Goal: Task Accomplishment & Management: Use online tool/utility

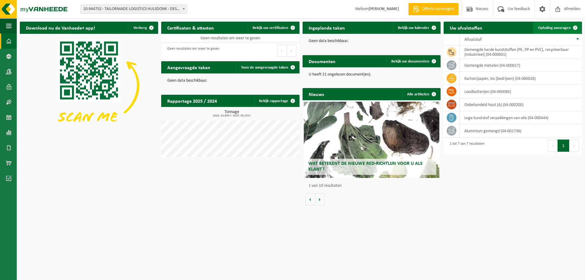
click at [544, 26] on span "Ophaling aanvragen" at bounding box center [554, 28] width 33 height 4
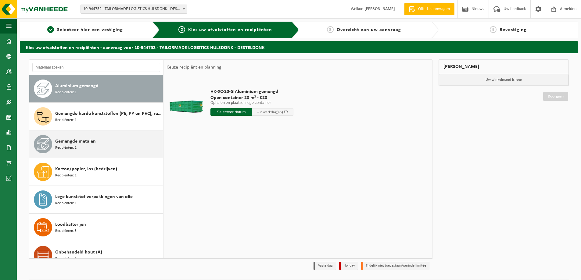
scroll to position [11, 0]
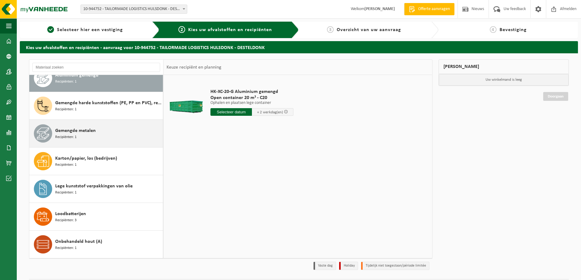
click at [69, 131] on span "Gemengde metalen" at bounding box center [75, 130] width 41 height 7
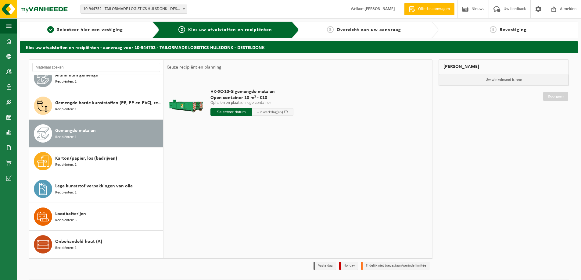
click at [231, 112] on input "text" at bounding box center [230, 112] width 41 height 8
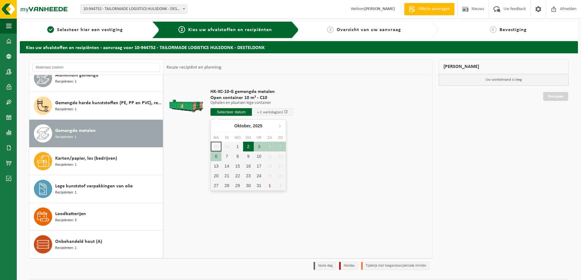
click at [249, 146] on div "2" at bounding box center [248, 147] width 11 height 10
type input "Van [DATE]"
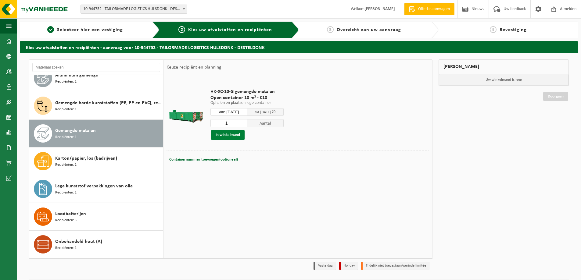
click at [234, 135] on button "In winkelmand" at bounding box center [228, 135] width 34 height 10
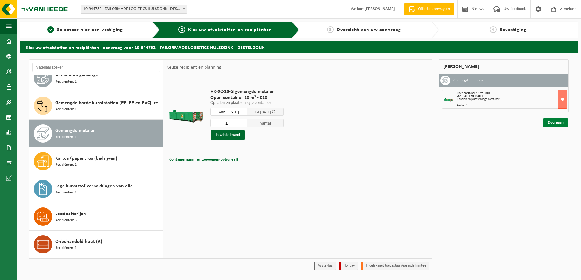
click at [558, 121] on link "Doorgaan" at bounding box center [555, 122] width 25 height 9
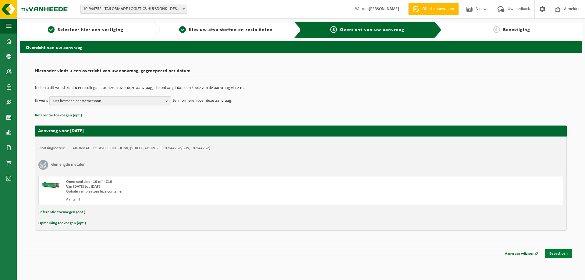
click at [562, 253] on link "Bevestigen" at bounding box center [558, 253] width 27 height 9
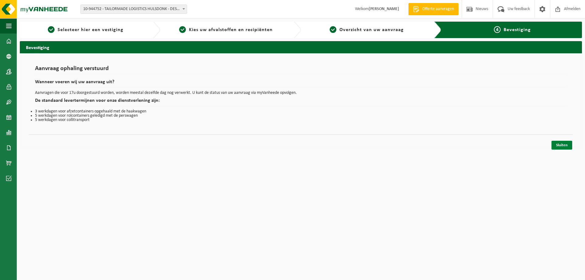
click at [559, 143] on link "Sluiten" at bounding box center [562, 145] width 21 height 9
